Goal: Task Accomplishment & Management: Manage account settings

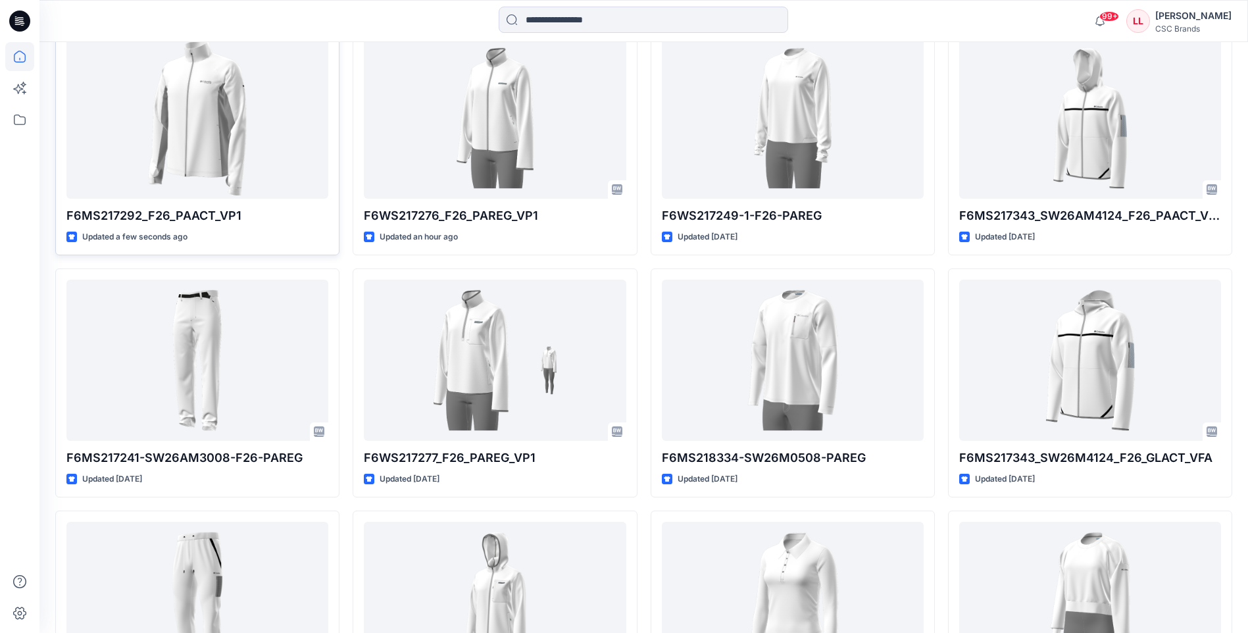
scroll to position [395, 0]
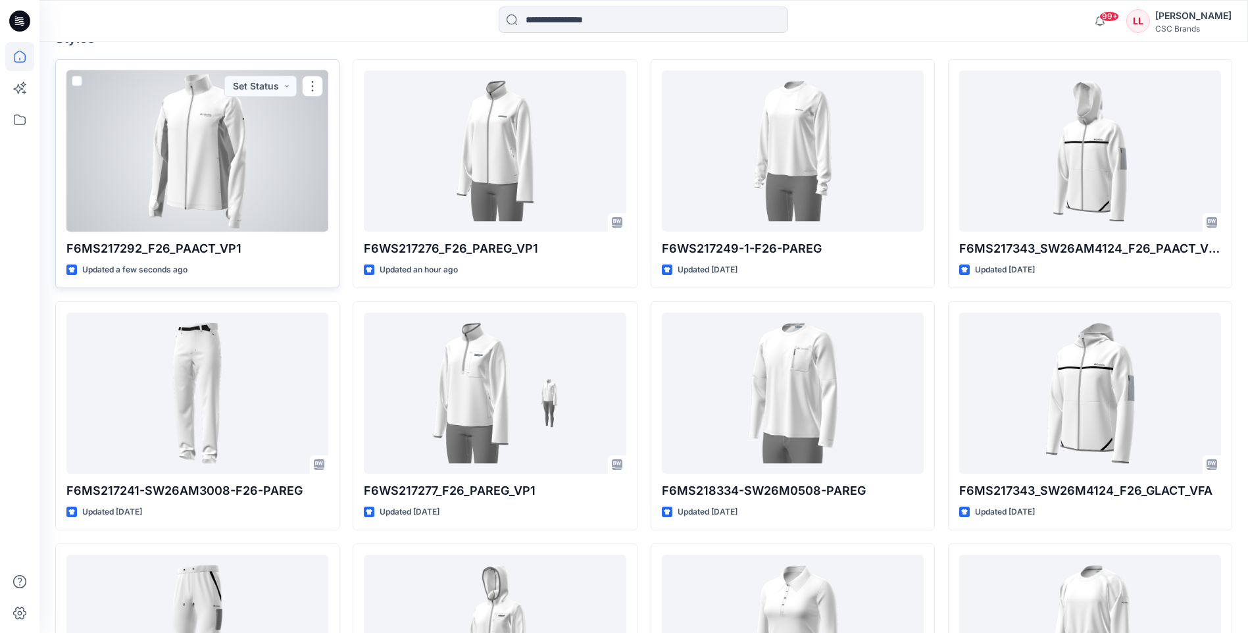
click at [262, 170] on div at bounding box center [197, 150] width 262 height 161
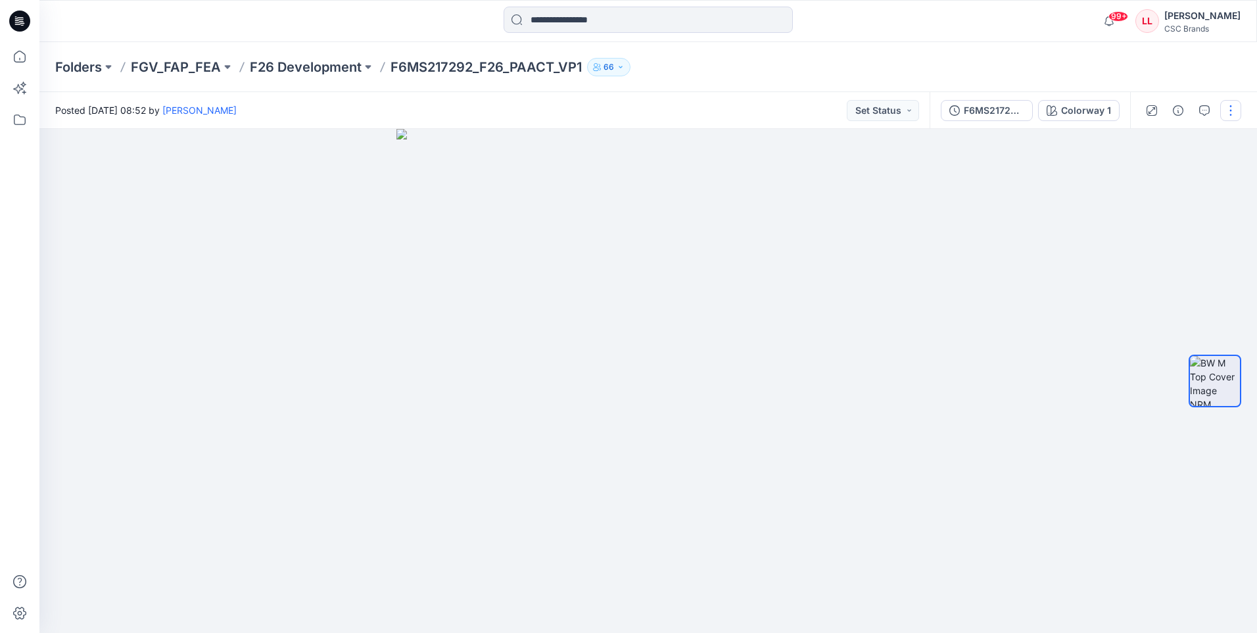
click at [1232, 111] on button "button" at bounding box center [1231, 110] width 21 height 21
click at [1176, 176] on button "Edit" at bounding box center [1175, 178] width 121 height 24
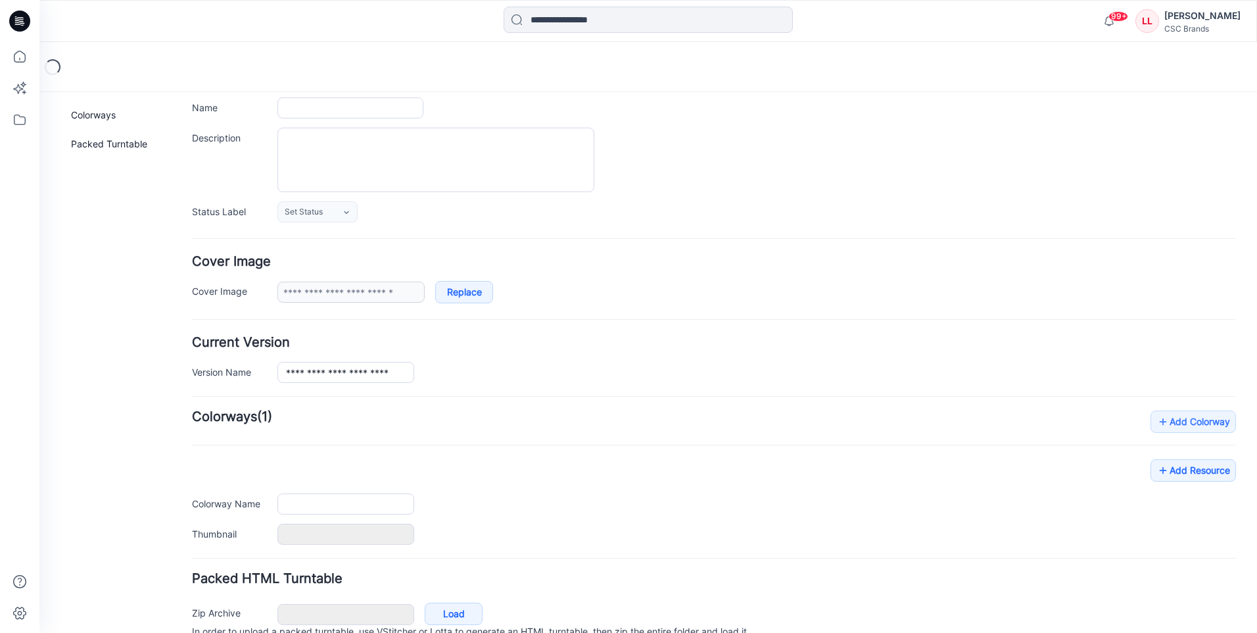
type input "**********"
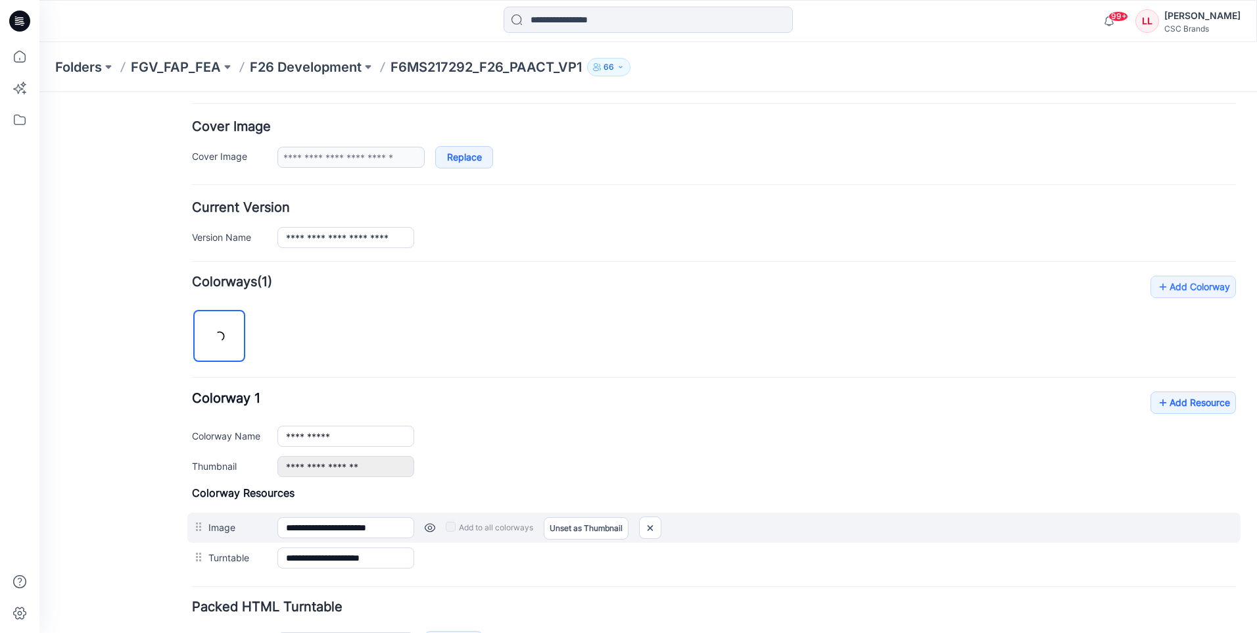
scroll to position [318, 0]
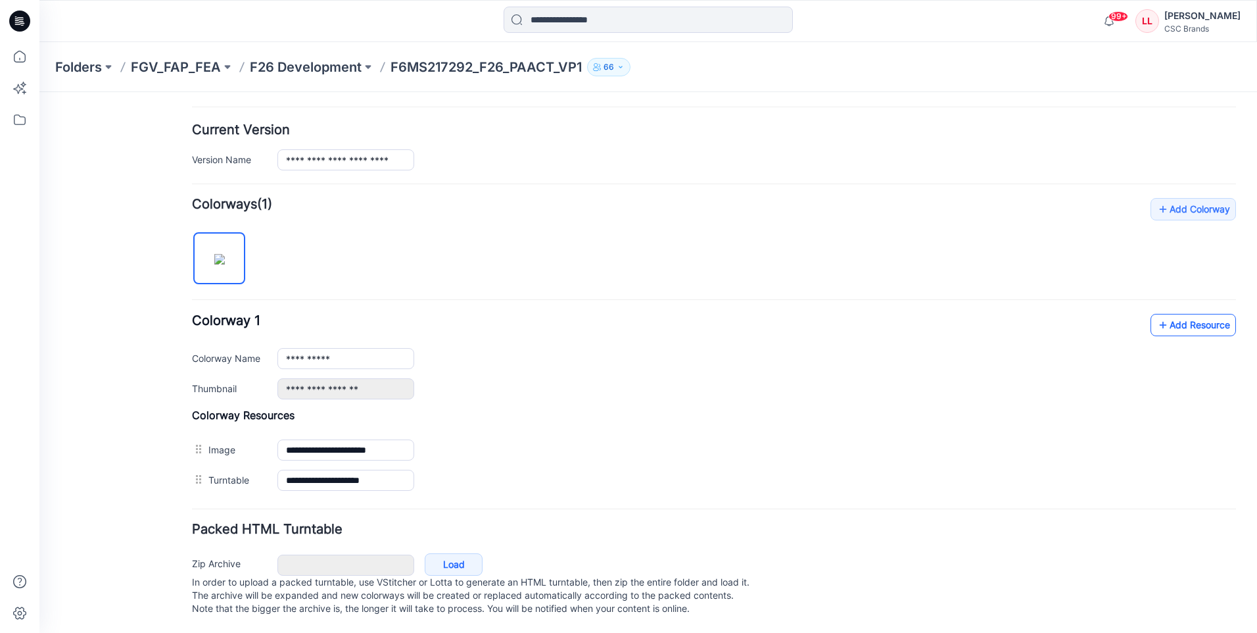
click at [1165, 322] on link "Add Resource" at bounding box center [1193, 325] width 85 height 22
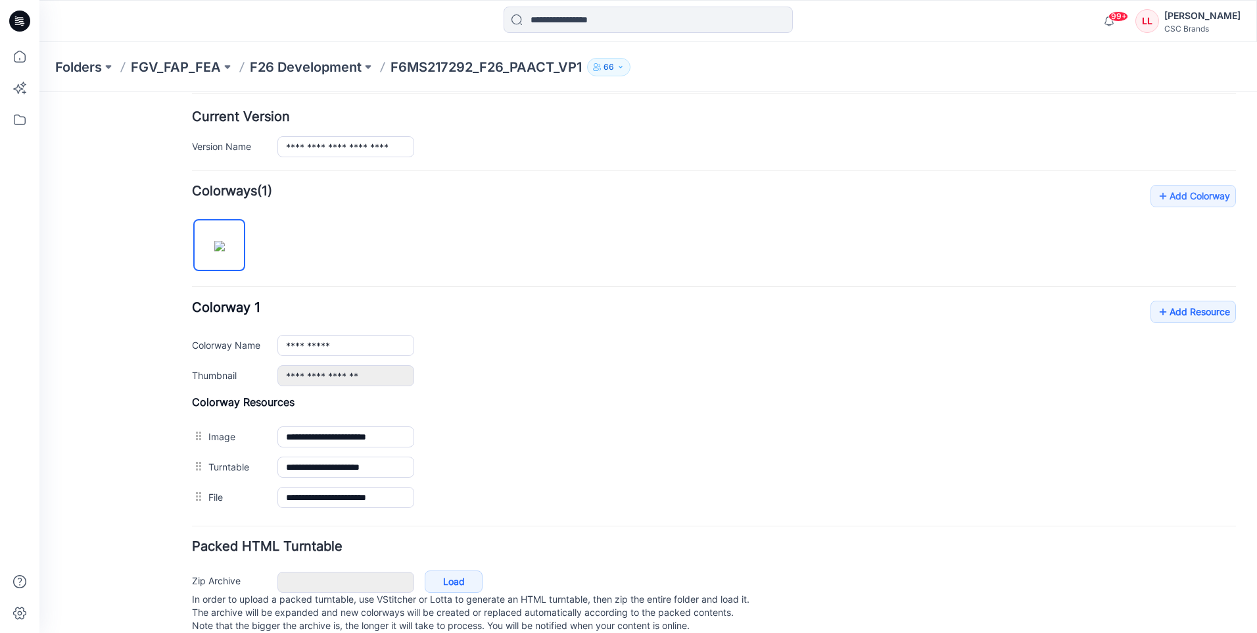
click at [579, 322] on div "**********" at bounding box center [714, 343] width 1044 height 85
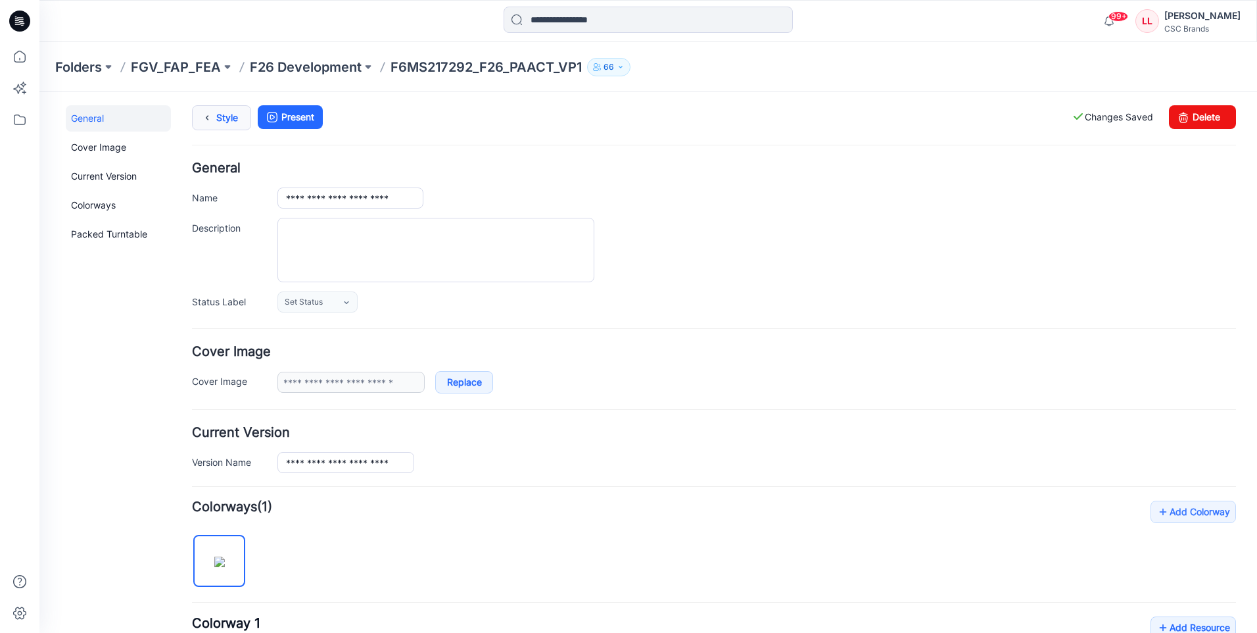
scroll to position [0, 0]
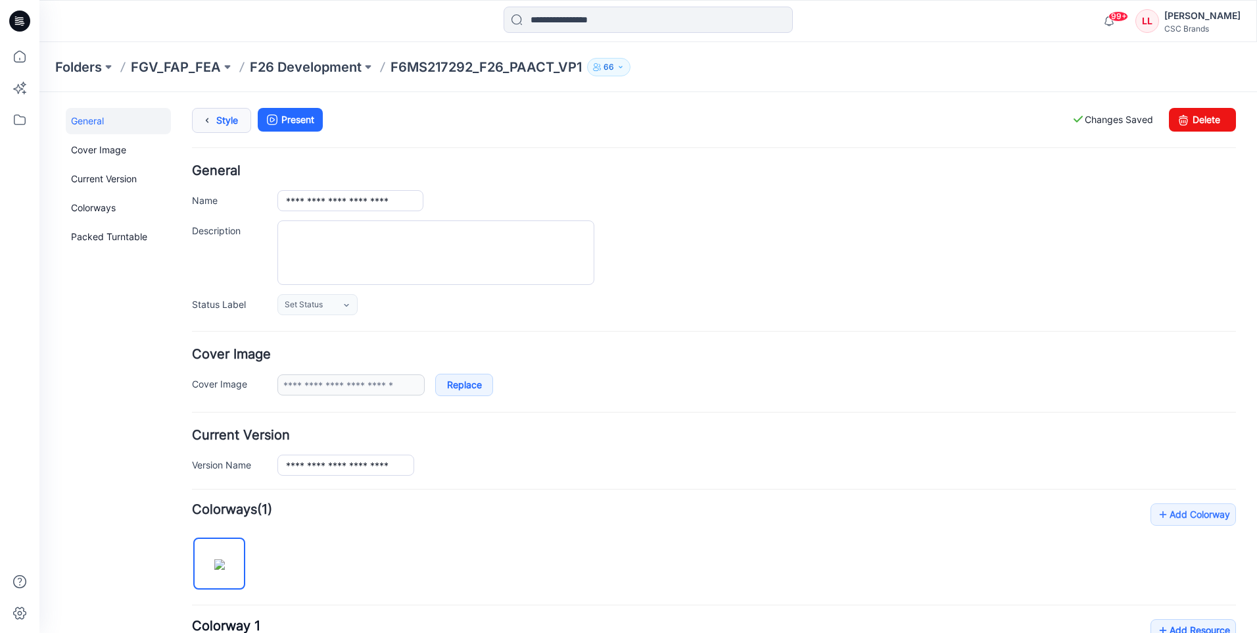
click at [226, 116] on link "Style" at bounding box center [221, 120] width 59 height 25
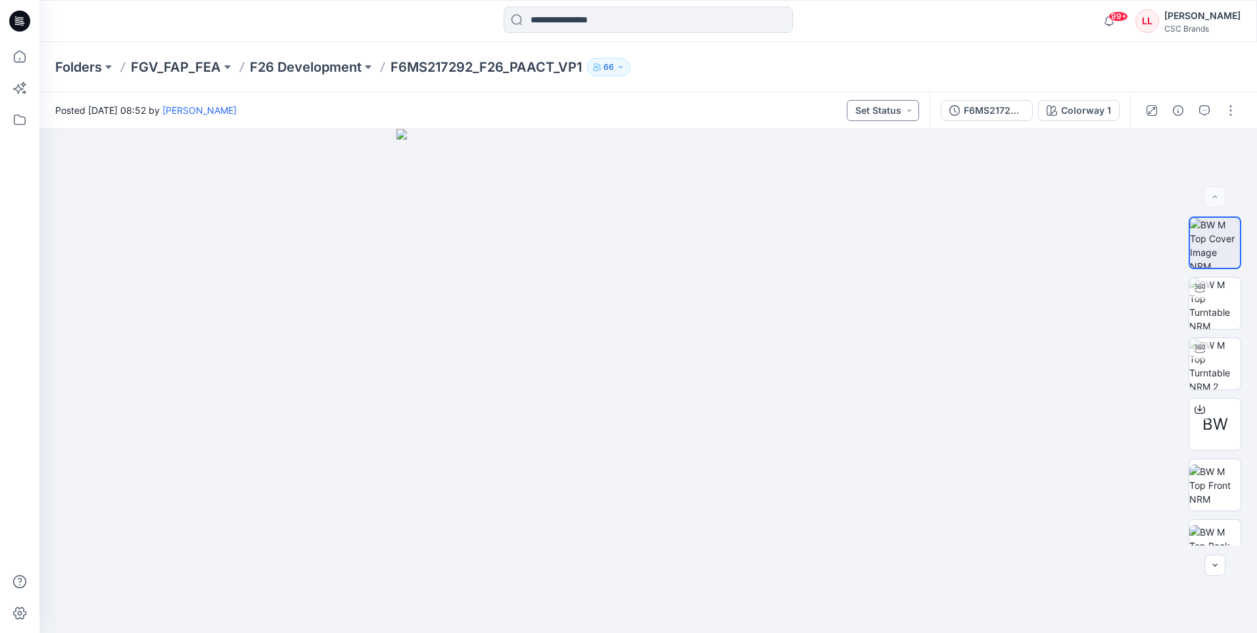
click at [888, 118] on button "Set Status" at bounding box center [883, 110] width 72 height 21
click at [845, 167] on p "Virtual Proto 1" at bounding box center [859, 171] width 60 height 17
